Goal: Information Seeking & Learning: Find specific fact

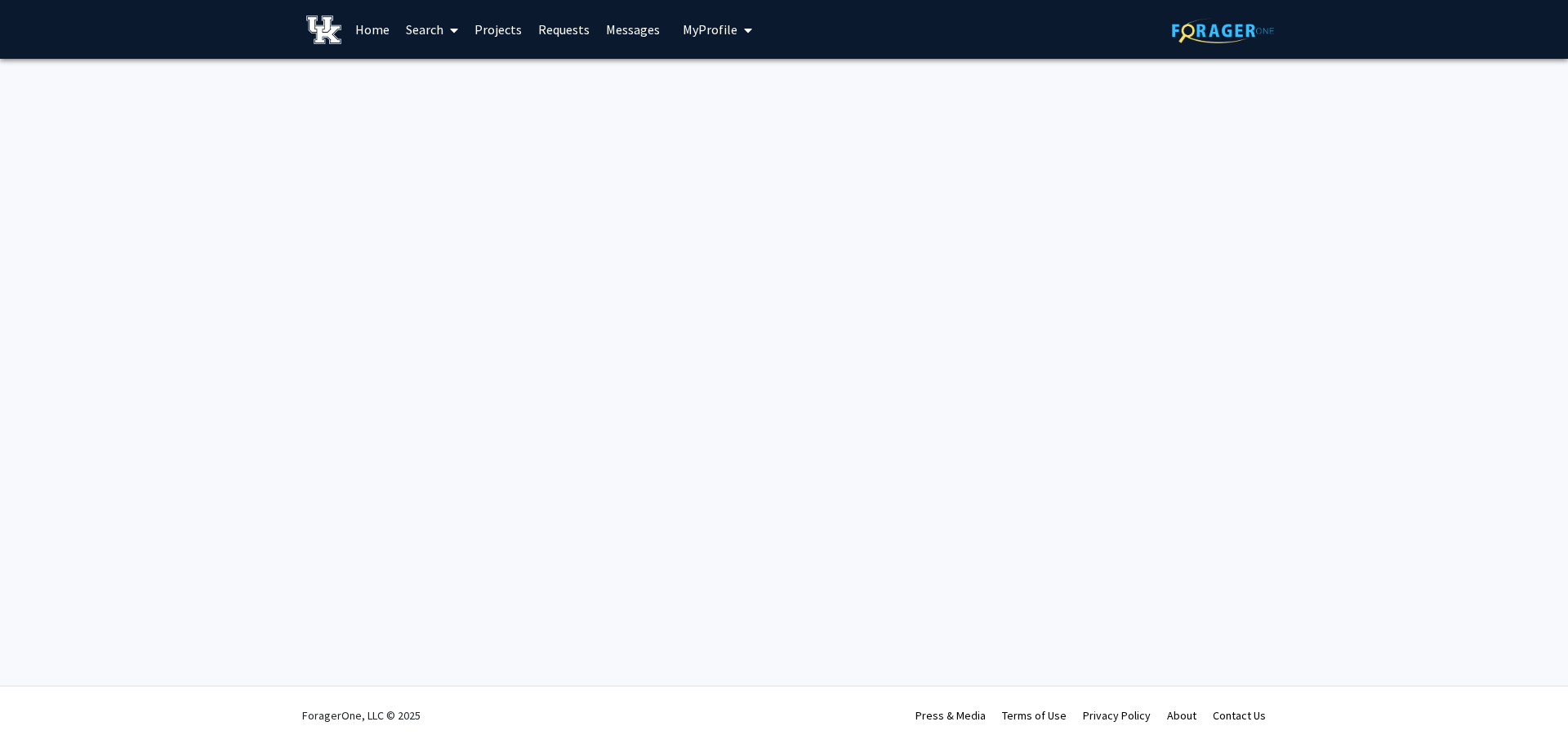
click at [370, 26] on link "Home" at bounding box center [372, 29] width 51 height 57
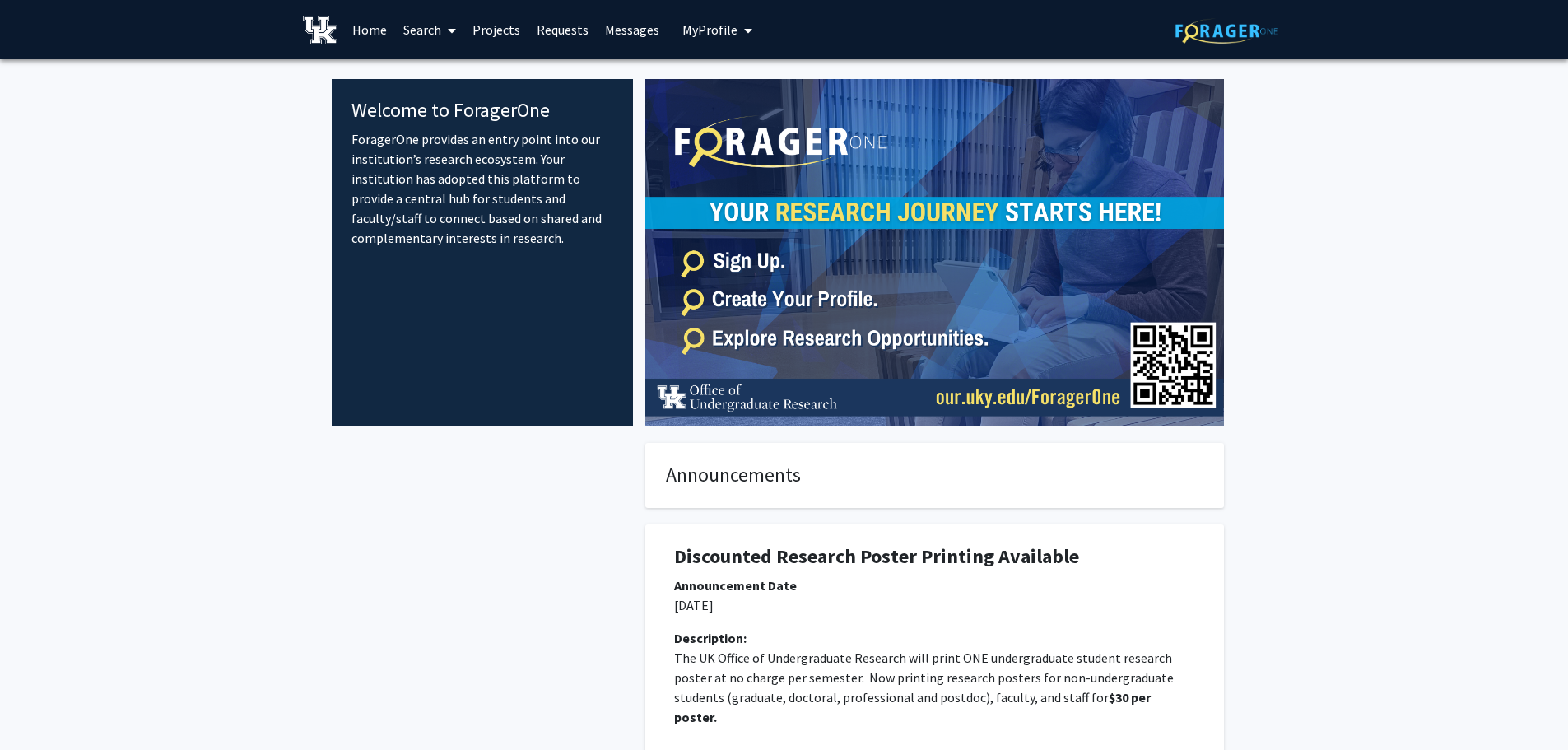
click at [439, 26] on link "Search" at bounding box center [430, 29] width 69 height 58
click at [440, 74] on span "Faculty/Staff" at bounding box center [456, 75] width 121 height 33
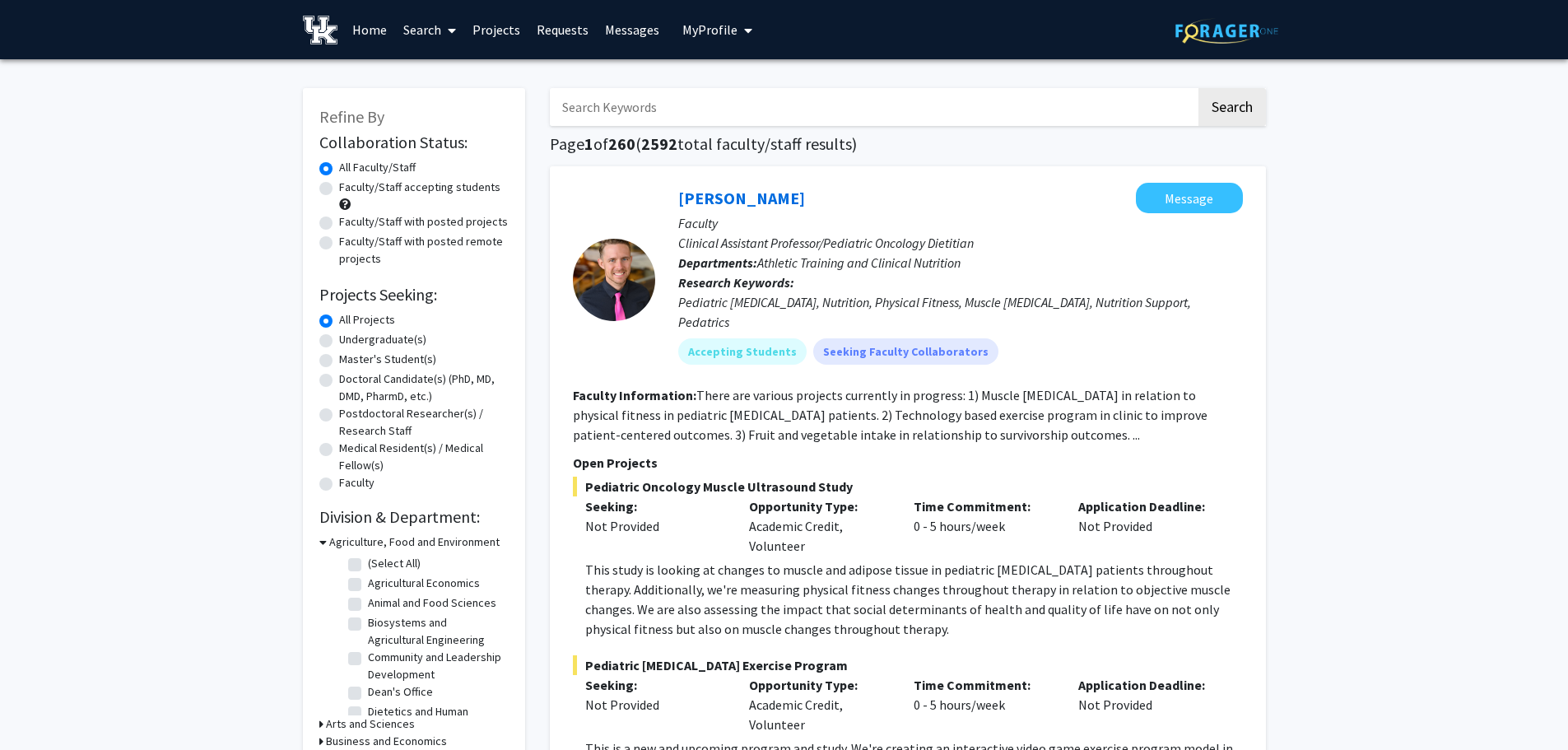
click at [583, 109] on input "Search Keywords" at bounding box center [873, 106] width 646 height 38
paste input "[PERSON_NAME]"
type input "[PERSON_NAME]"
click at [1238, 100] on button "Search" at bounding box center [1232, 106] width 68 height 38
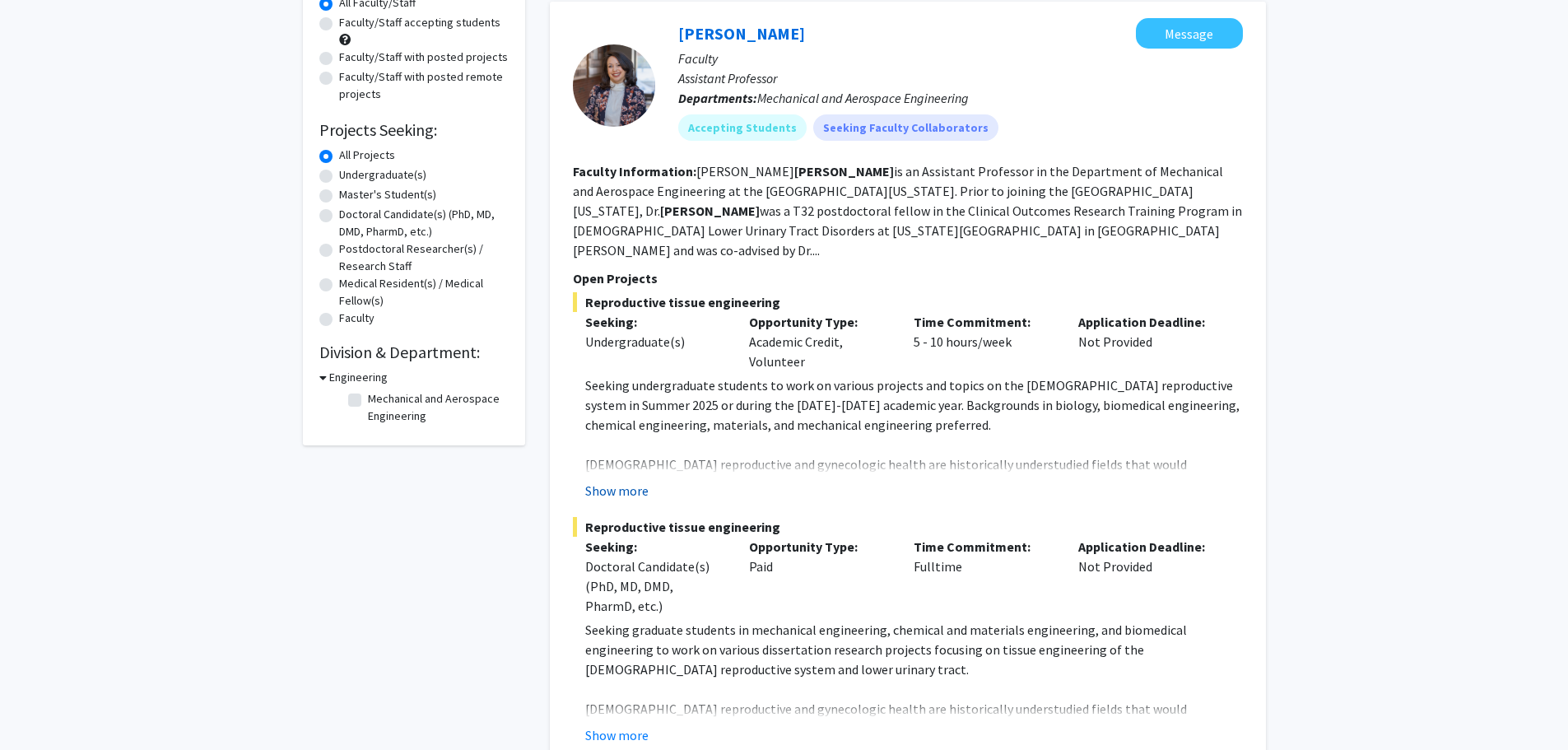
scroll to position [247, 0]
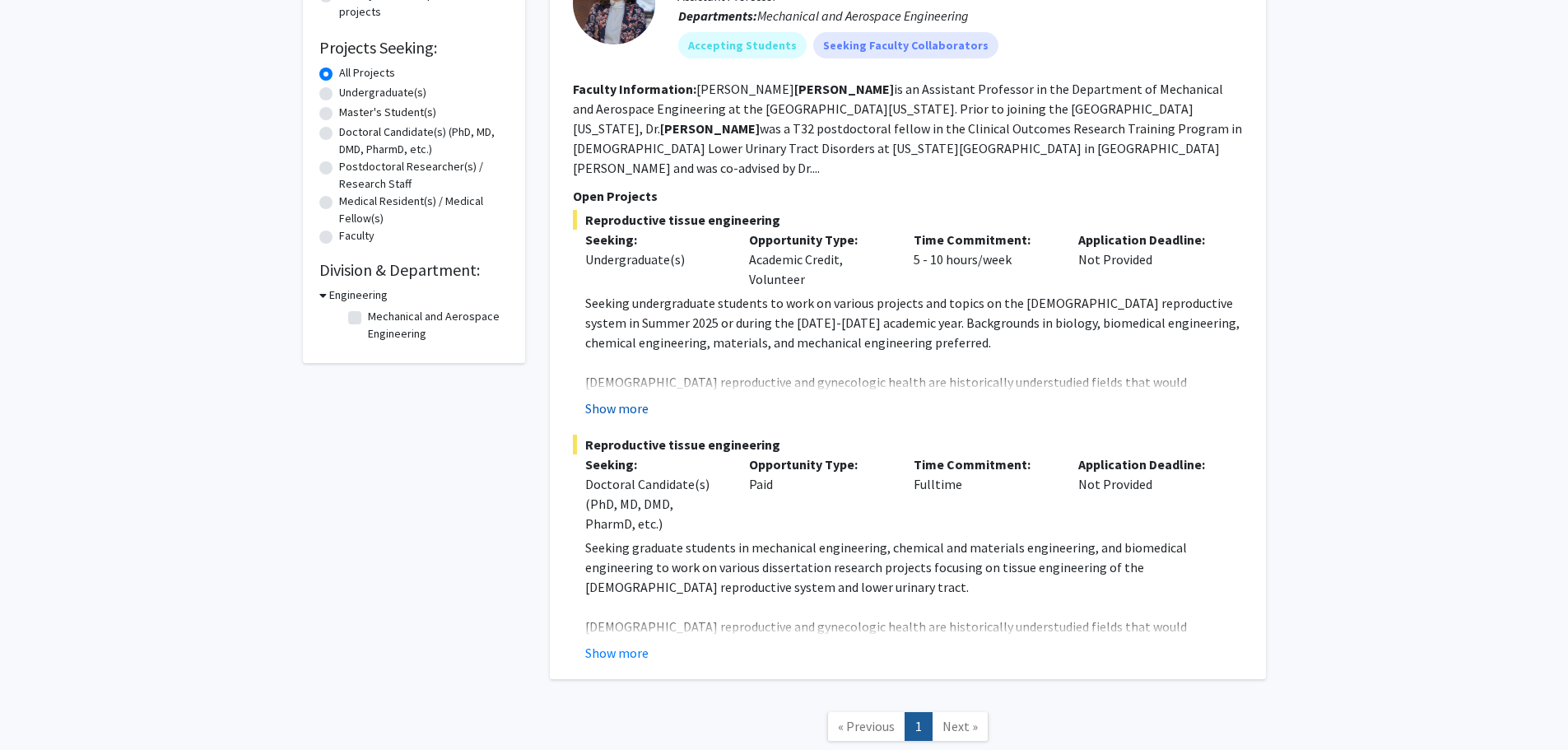
click at [619, 399] on button "Show more" at bounding box center [617, 409] width 64 height 20
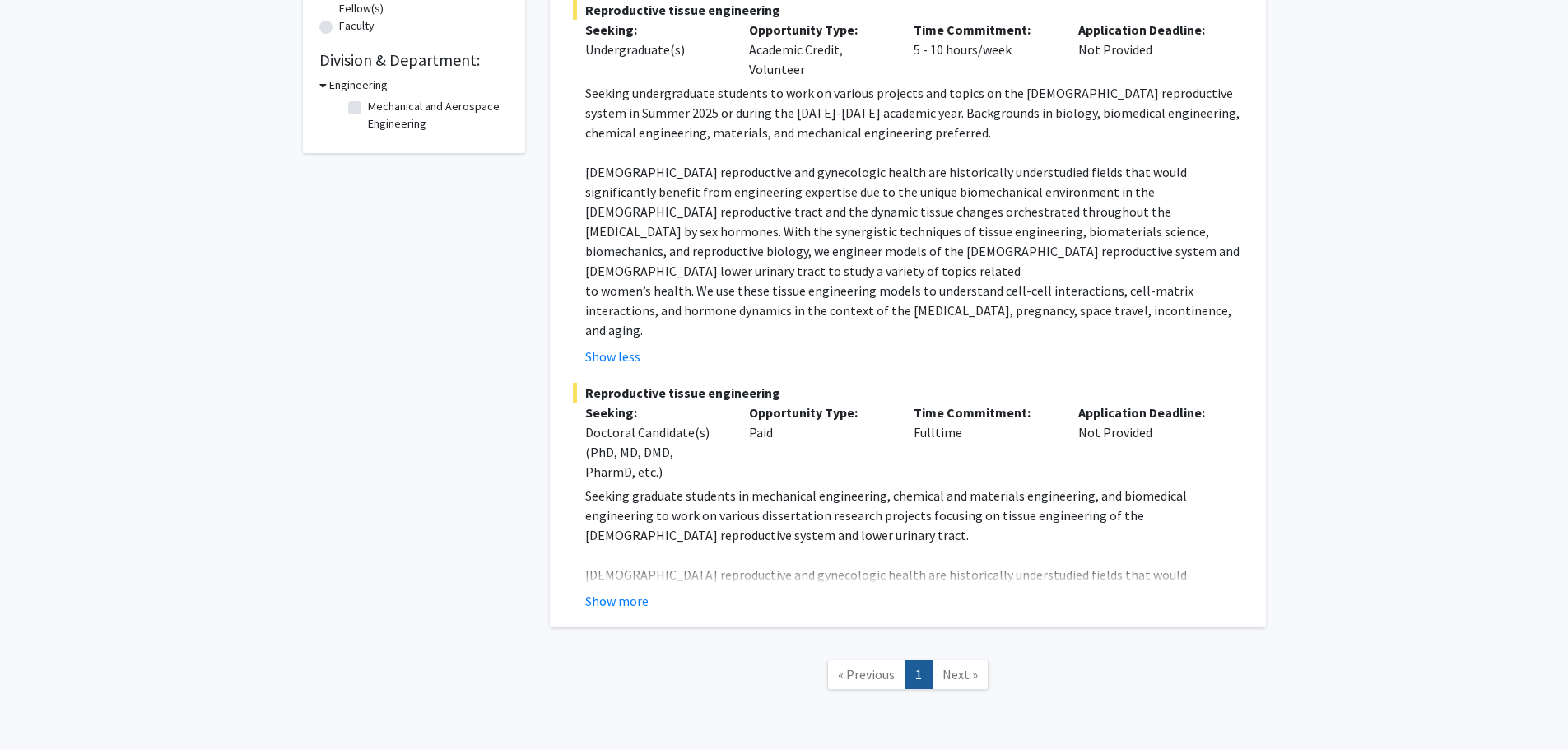
scroll to position [375, 0]
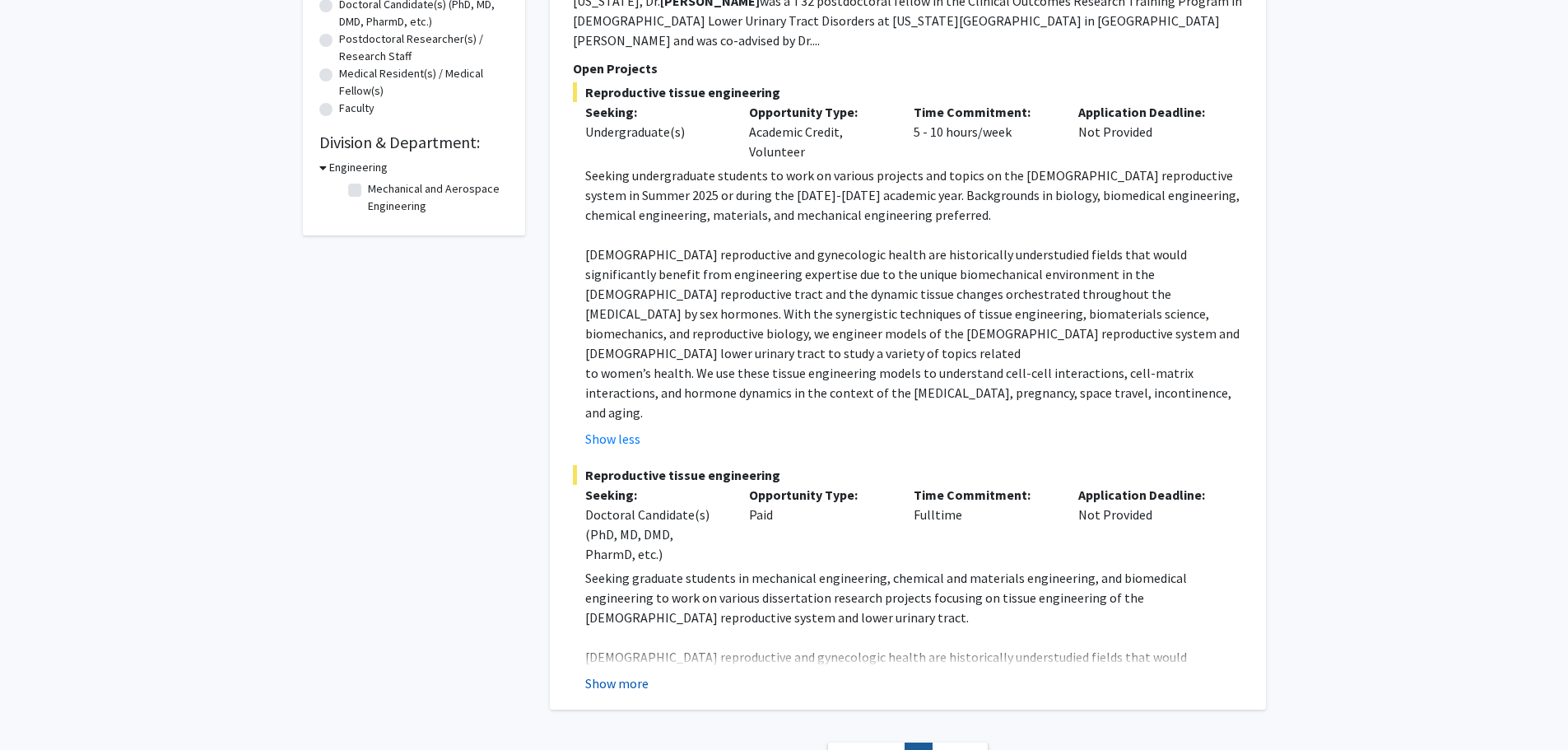
click at [613, 674] on button "Show more" at bounding box center [617, 684] width 64 height 20
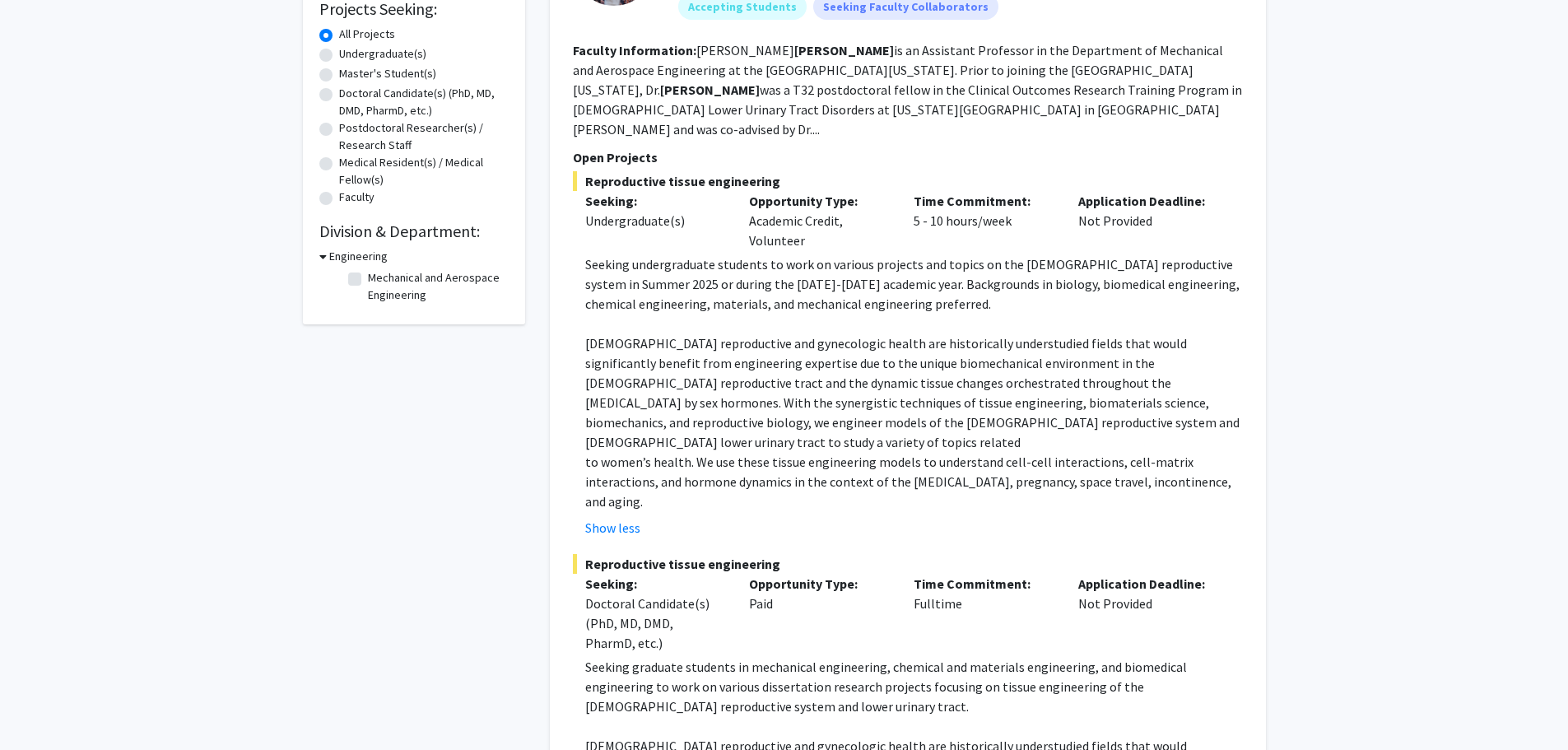
scroll to position [203, 0]
